Goal: Check status: Check status

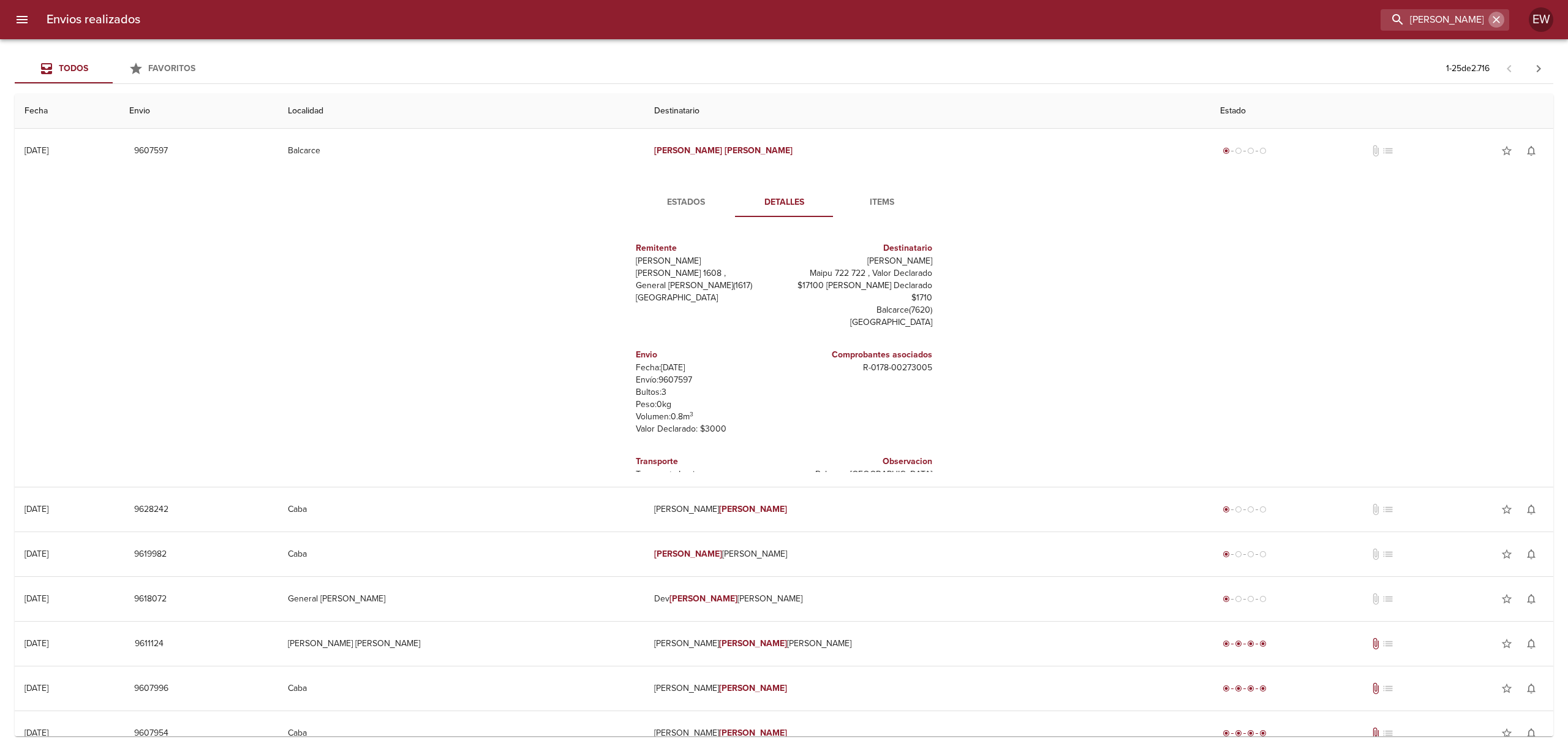
click at [1493, 20] on icon "button" at bounding box center [1496, 20] width 12 height 12
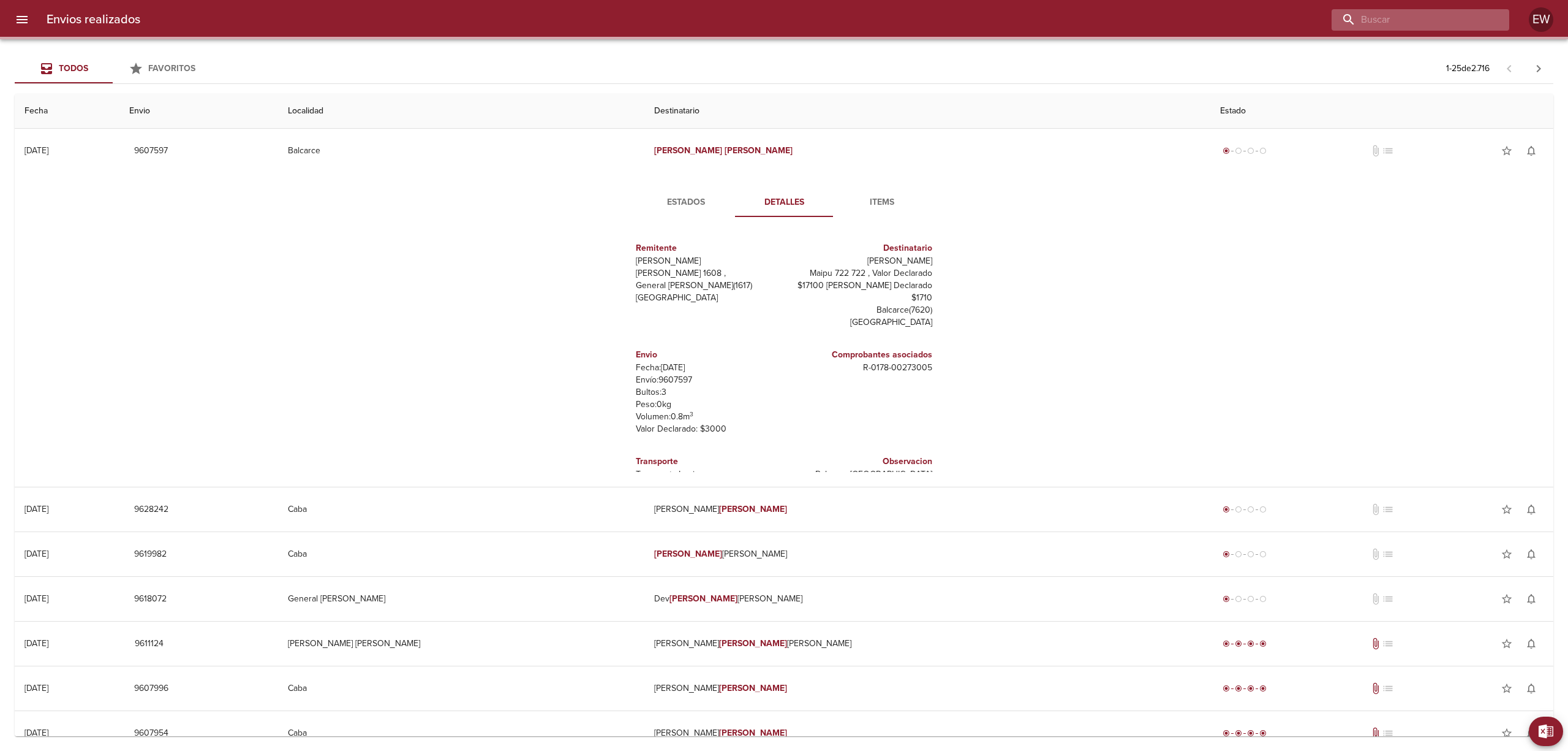
click at [1474, 18] on input "buscar" at bounding box center [1410, 20] width 156 height 22
click at [1474, 17] on input "buscar" at bounding box center [1410, 20] width 156 height 22
paste input "[PERSON_NAME]"
type input "[PERSON_NAME]"
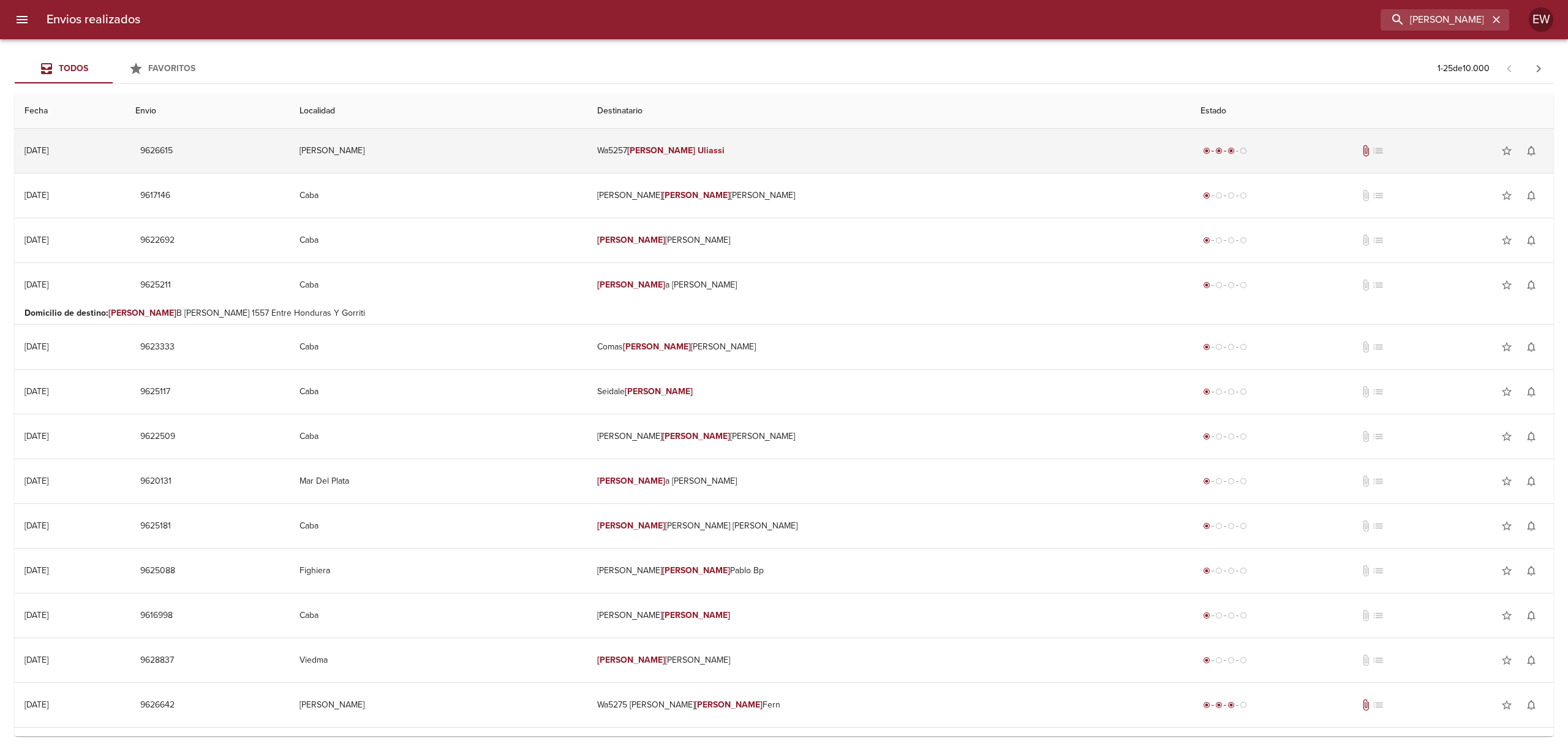
click at [877, 141] on td "Wa5257 [PERSON_NAME]" at bounding box center [888, 151] width 603 height 44
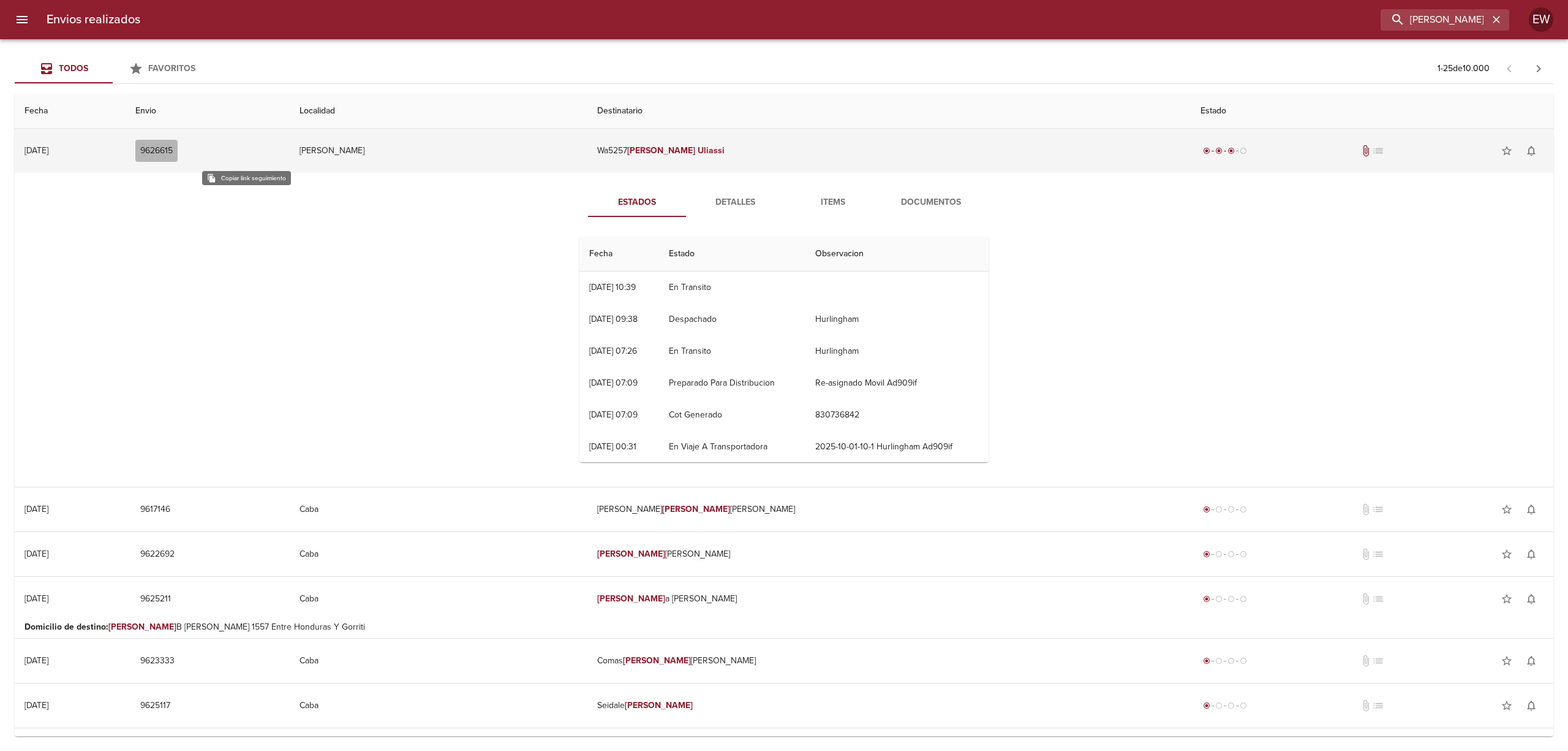
click at [173, 150] on span "9626615" at bounding box center [156, 152] width 32 height 16
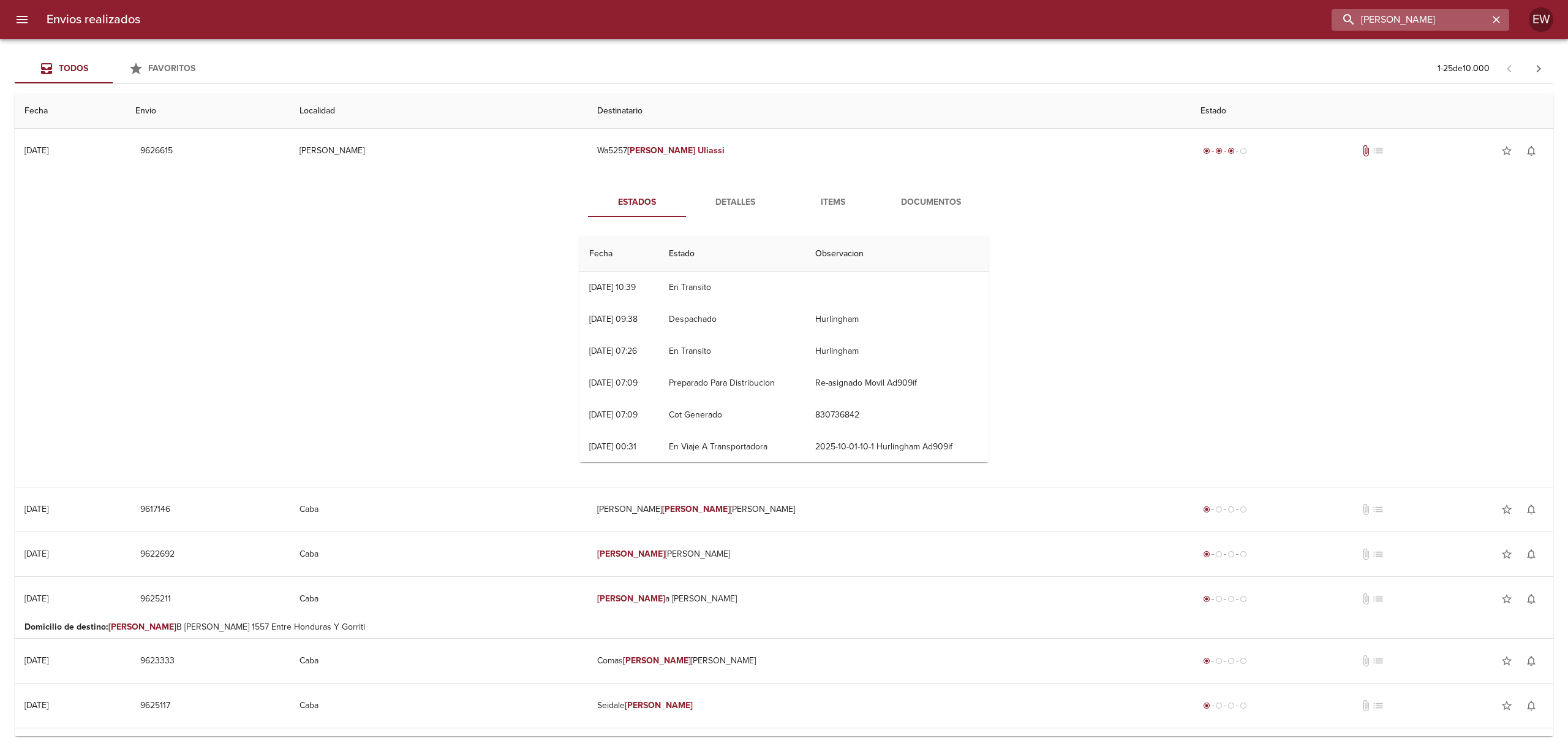
click at [1482, 20] on input "[PERSON_NAME]" at bounding box center [1410, 20] width 156 height 22
click at [1496, 20] on icon "button" at bounding box center [1495, 19] width 7 height 7
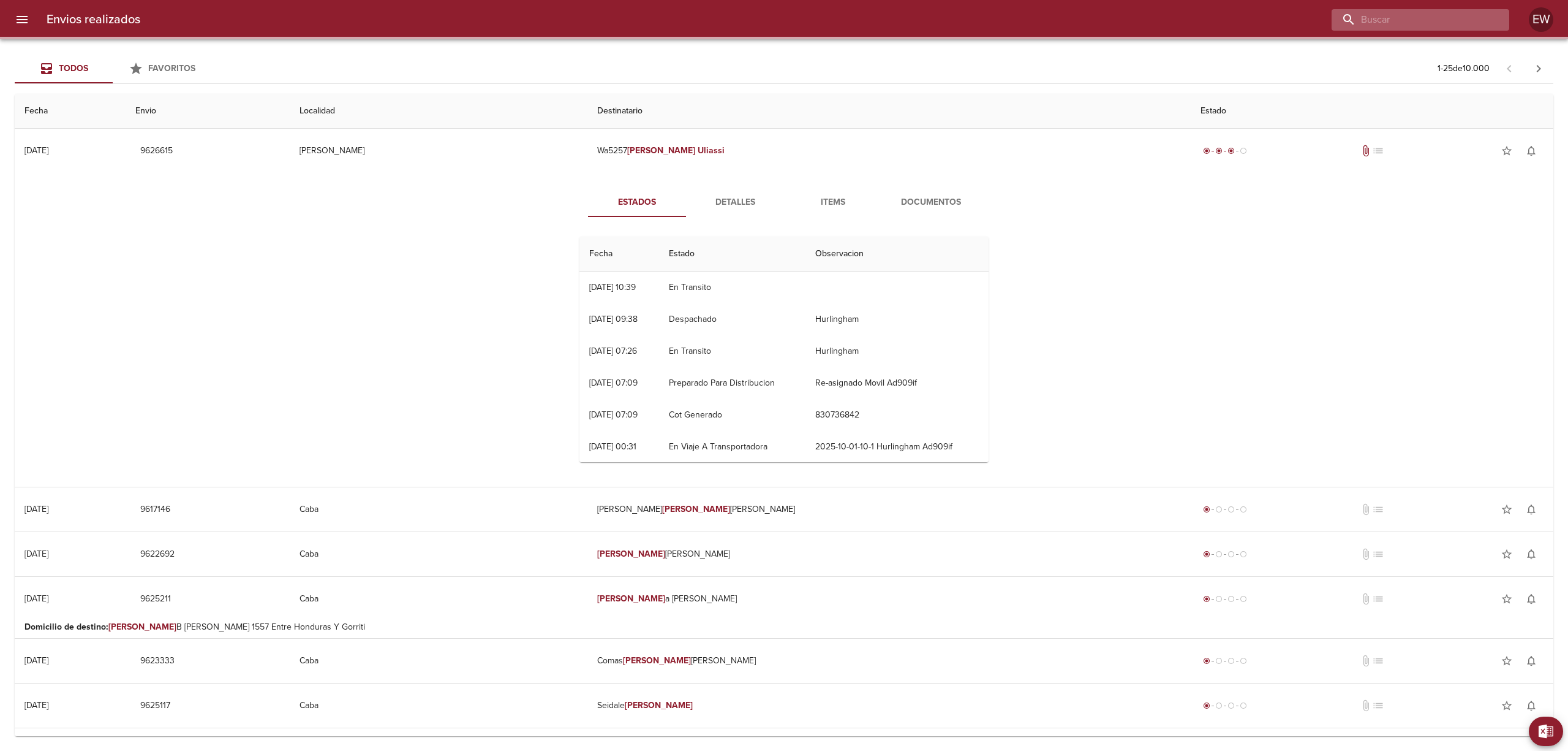
click at [1448, 20] on input "buscar" at bounding box center [1410, 20] width 156 height 22
paste input "[PERSON_NAME]"
type input "[PERSON_NAME]"
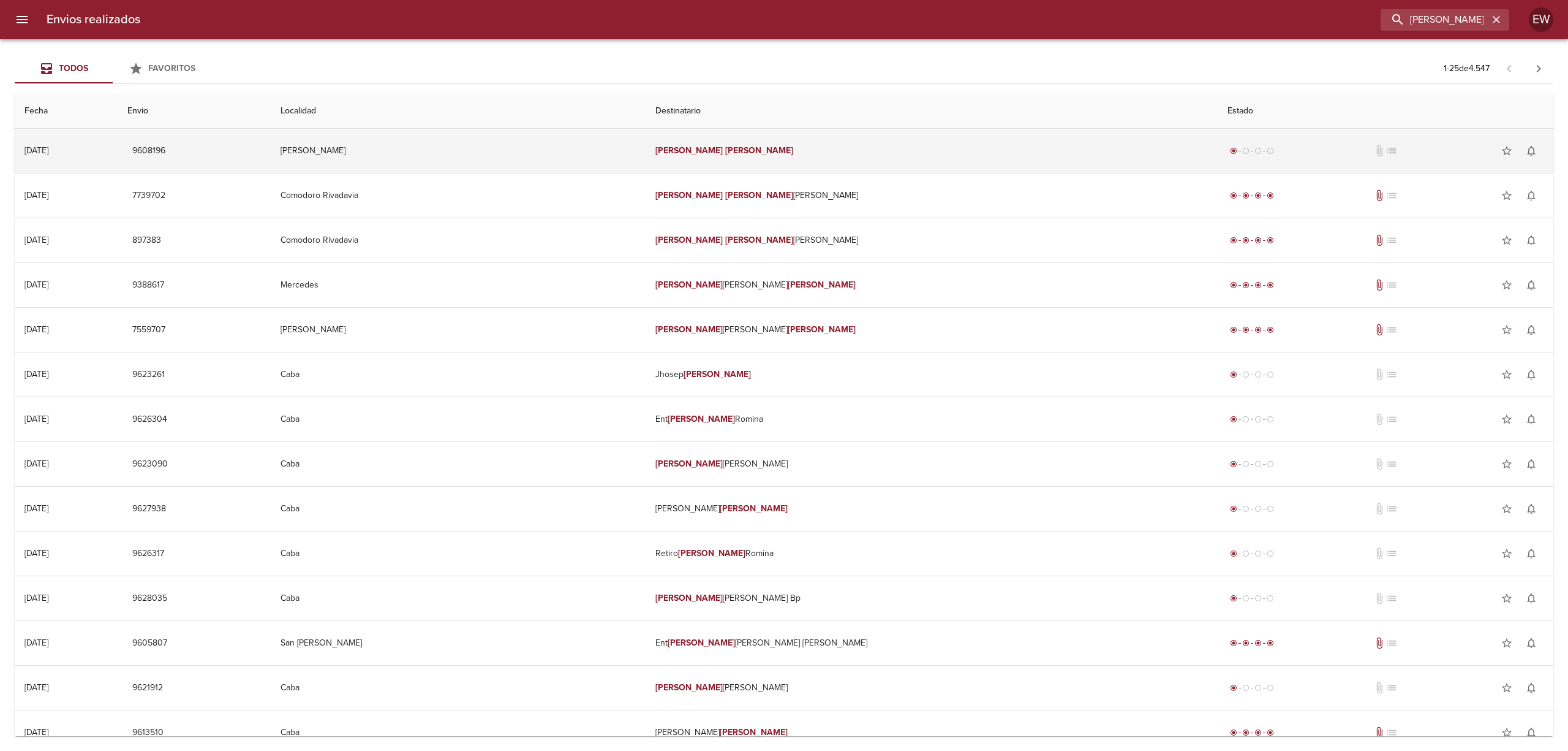
click at [793, 155] on em "[PERSON_NAME]" at bounding box center [758, 151] width 68 height 11
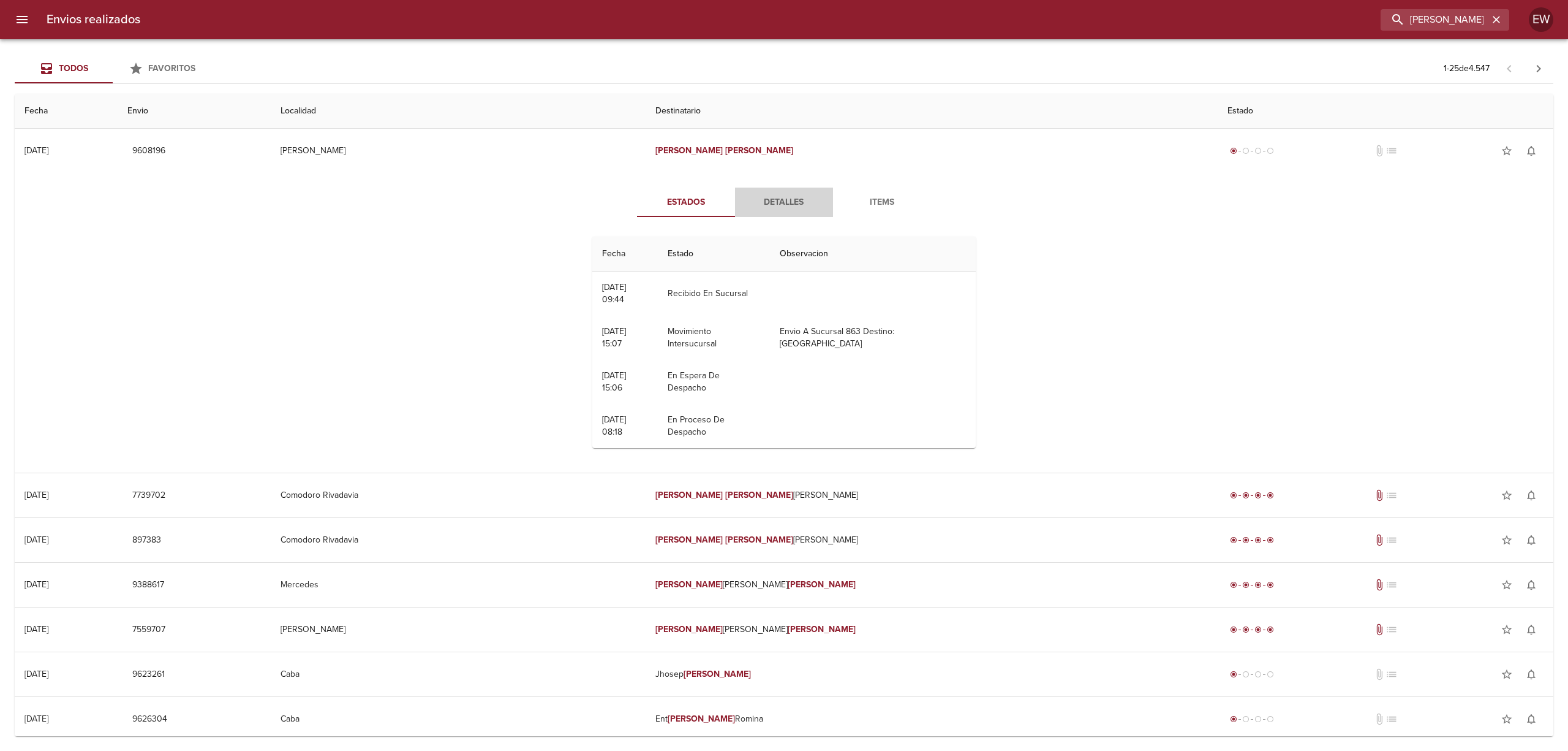
click at [786, 206] on span "Detalles" at bounding box center [784, 203] width 84 height 16
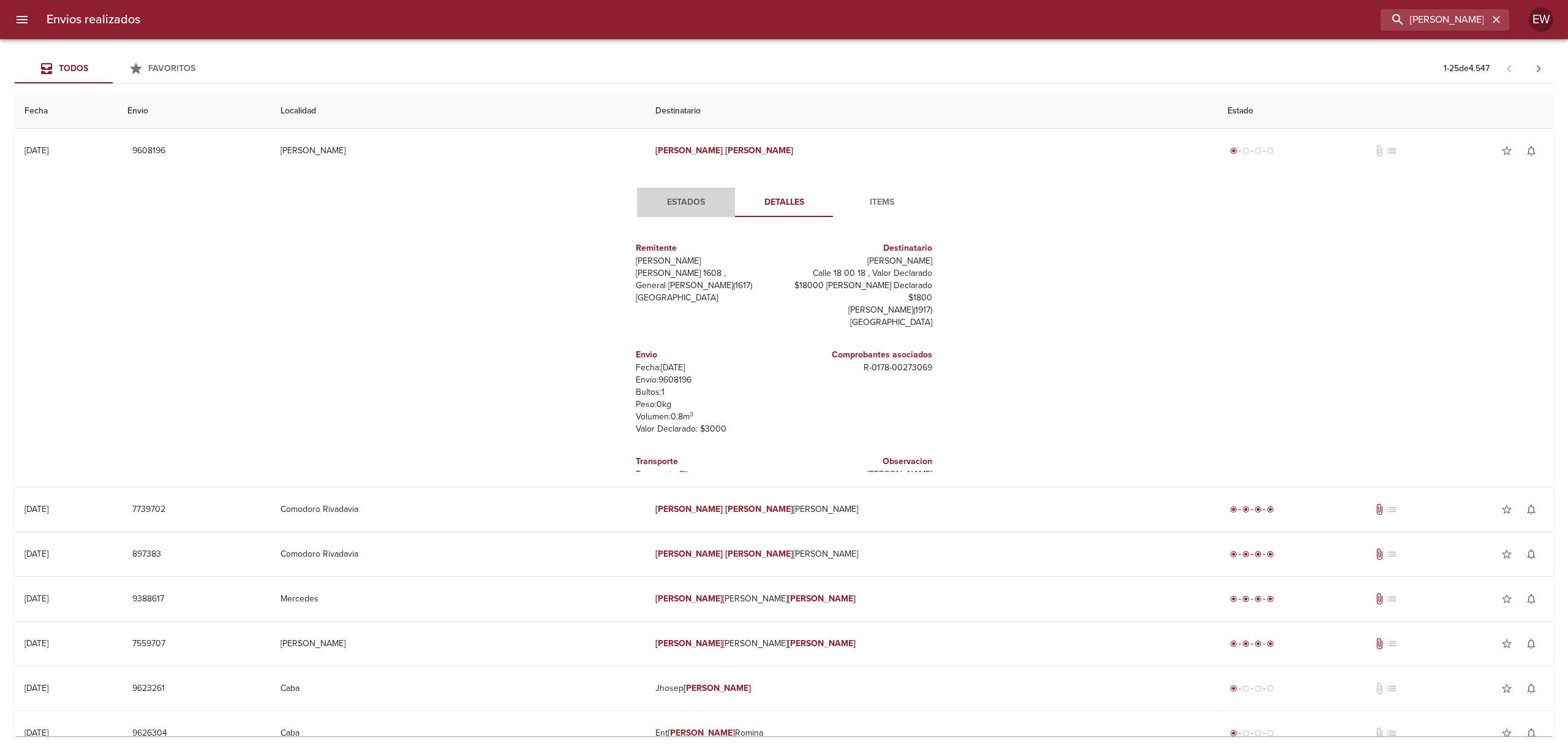
click at [675, 206] on span "Estados" at bounding box center [686, 203] width 84 height 16
